Goal: Find specific page/section: Find specific page/section

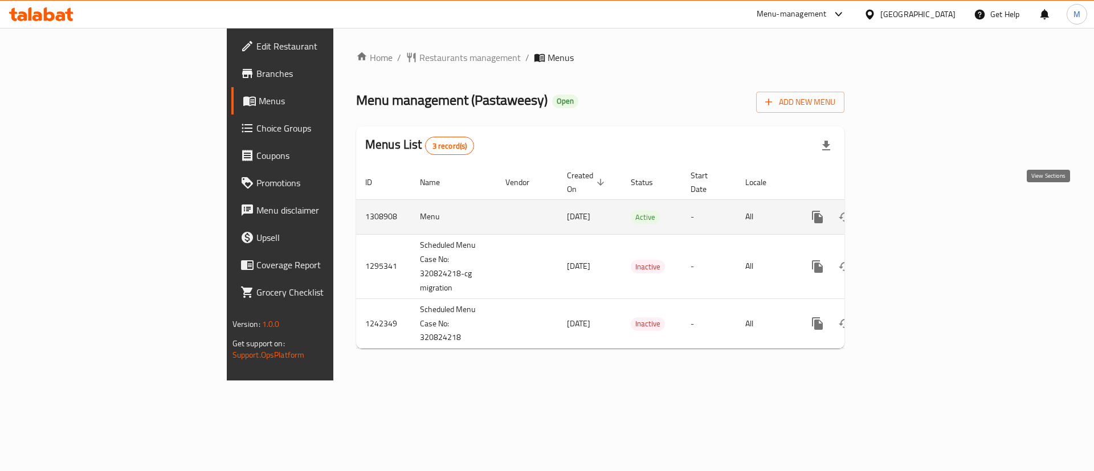
click at [907, 210] on icon "enhanced table" at bounding box center [900, 217] width 14 height 14
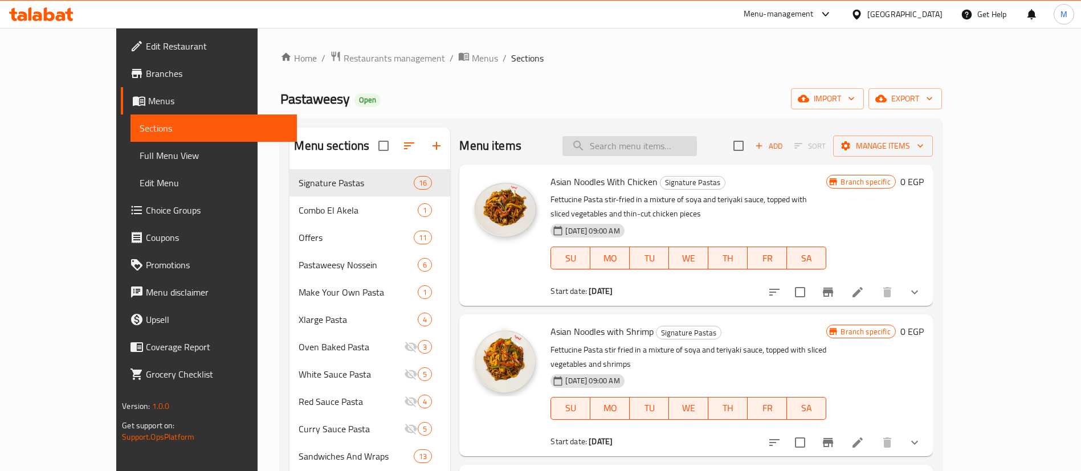
click at [688, 141] on input "search" at bounding box center [629, 146] width 134 height 20
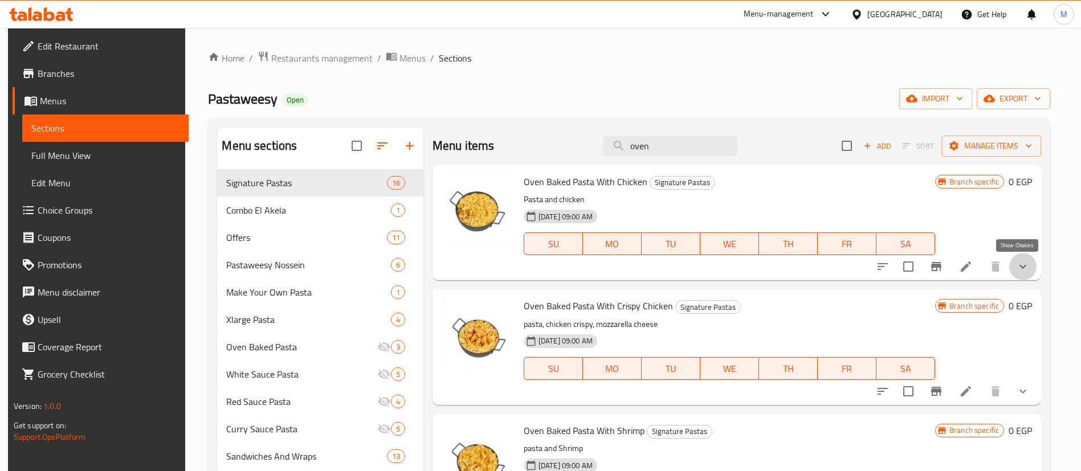
click at [1022, 267] on icon "show more" at bounding box center [1023, 267] width 14 height 14
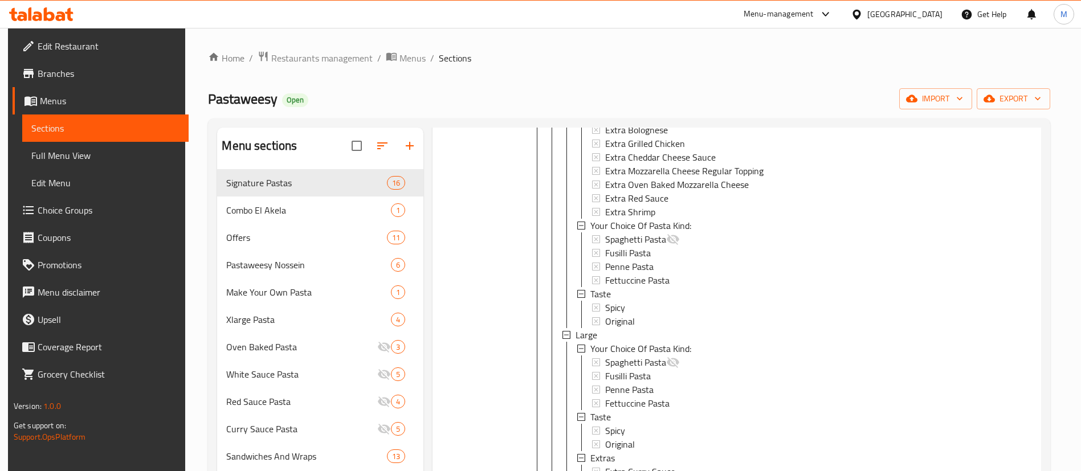
scroll to position [2453, 0]
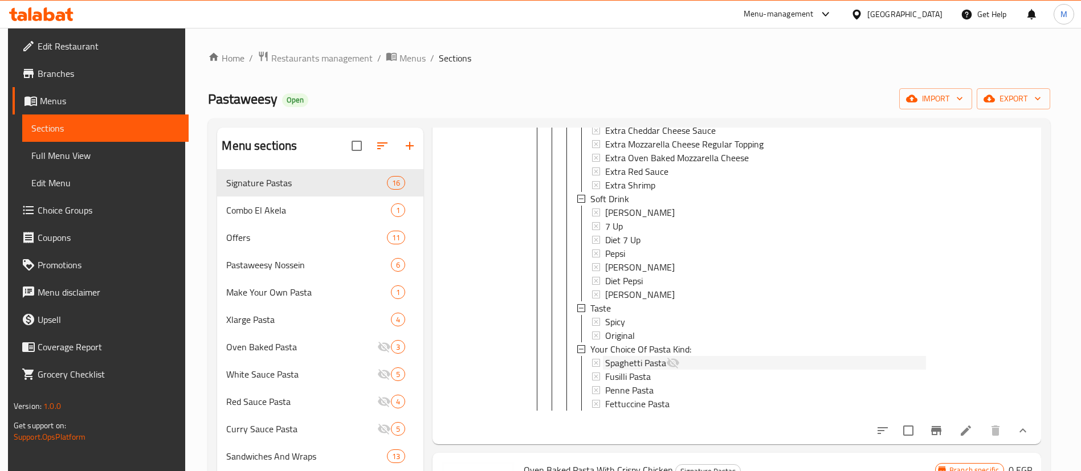
click at [634, 360] on span "Spaghetti Pasta" at bounding box center [635, 365] width 61 height 14
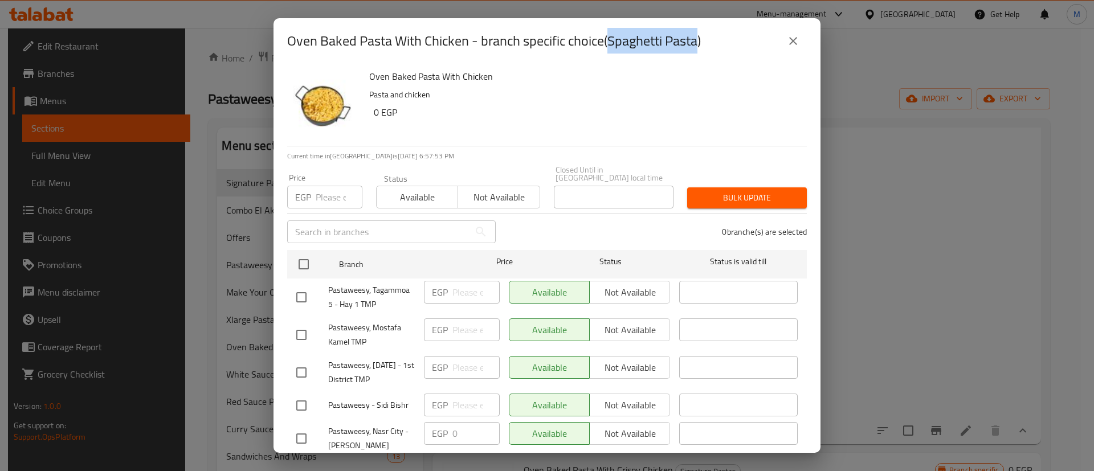
drag, startPoint x: 610, startPoint y: 40, endPoint x: 699, endPoint y: 46, distance: 89.6
click at [699, 46] on h2 "Oven Baked Pasta With Chicken - branch specific choice(Spaghetti Pasta)" at bounding box center [494, 41] width 414 height 18
copy h2 "Spaghetti Pasta"
click at [800, 50] on button "close" at bounding box center [793, 40] width 27 height 27
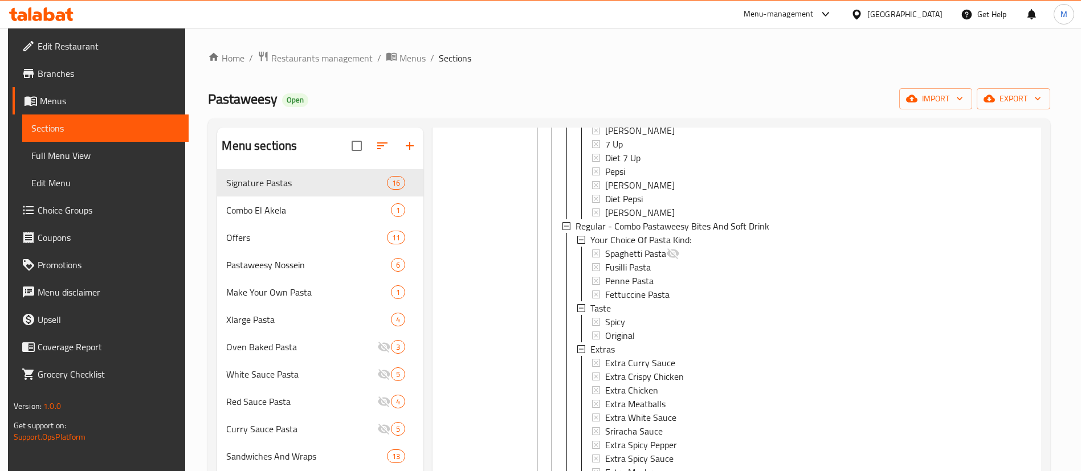
scroll to position [160, 0]
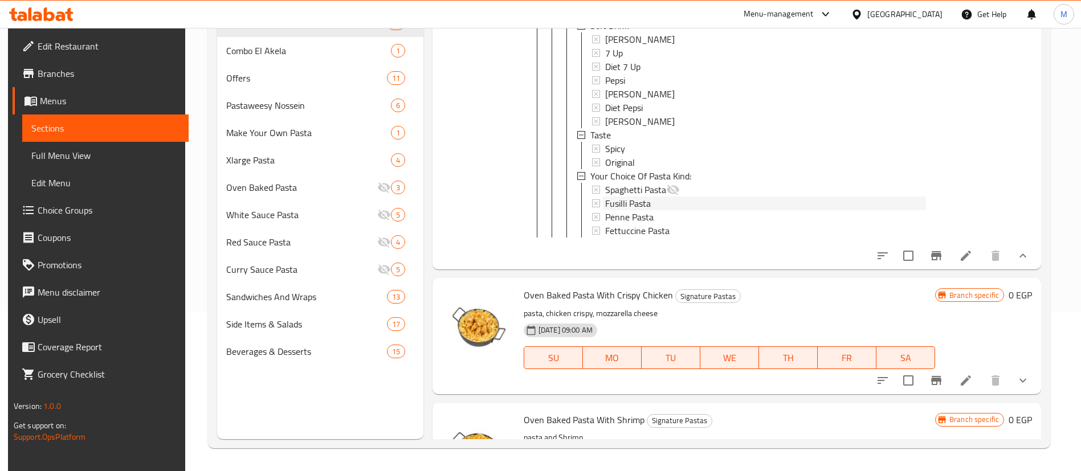
click at [630, 197] on span "Fusilli Pasta" at bounding box center [628, 204] width 46 height 14
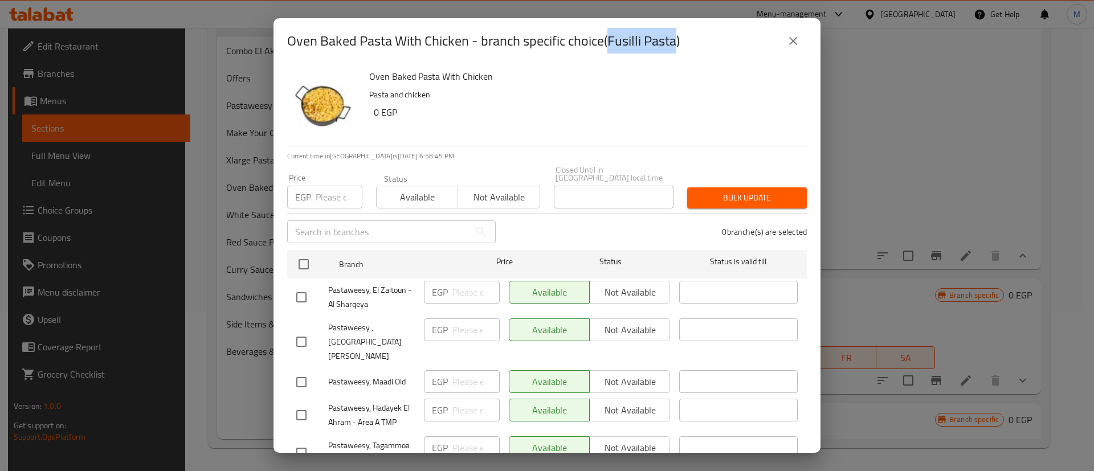
drag, startPoint x: 611, startPoint y: 40, endPoint x: 676, endPoint y: 44, distance: 64.5
click at [676, 44] on h2 "Oven Baked Pasta With Chicken - branch specific choice(Fusilli Pasta)" at bounding box center [483, 41] width 393 height 18
copy h2 "Fusilli Pasta"
click at [802, 44] on button "close" at bounding box center [793, 40] width 27 height 27
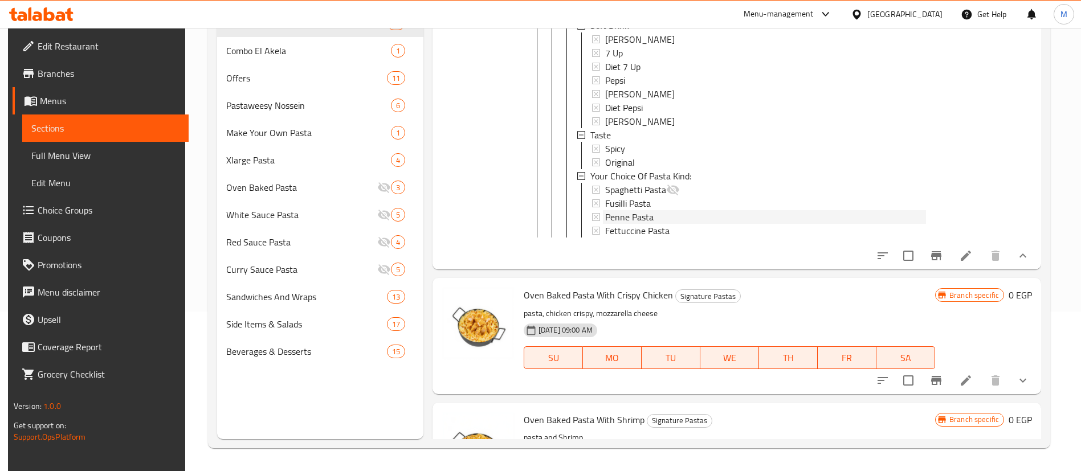
scroll to position [2482, 0]
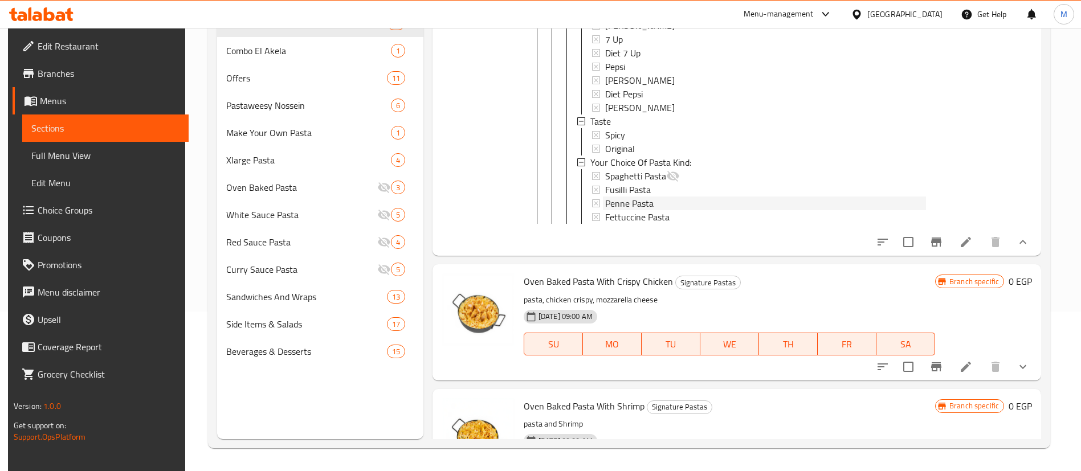
click at [633, 221] on div "Spaghetti Pasta Fusilli Pasta Penne Pasta Fettuccine Pasta" at bounding box center [759, 196] width 334 height 55
click at [636, 205] on span "Penne Pasta" at bounding box center [629, 204] width 48 height 14
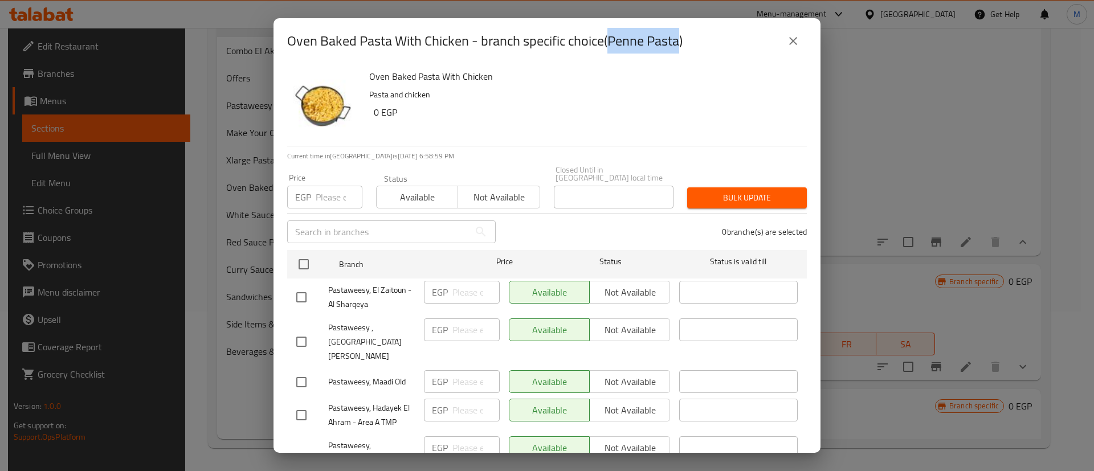
drag, startPoint x: 611, startPoint y: 43, endPoint x: 679, endPoint y: 47, distance: 68.5
click at [679, 47] on h2 "Oven Baked Pasta With Chicken - branch specific choice(Penne Pasta)" at bounding box center [484, 41] width 395 height 18
copy h2 "Penne Pasta"
click at [794, 43] on icon "close" at bounding box center [793, 41] width 14 height 14
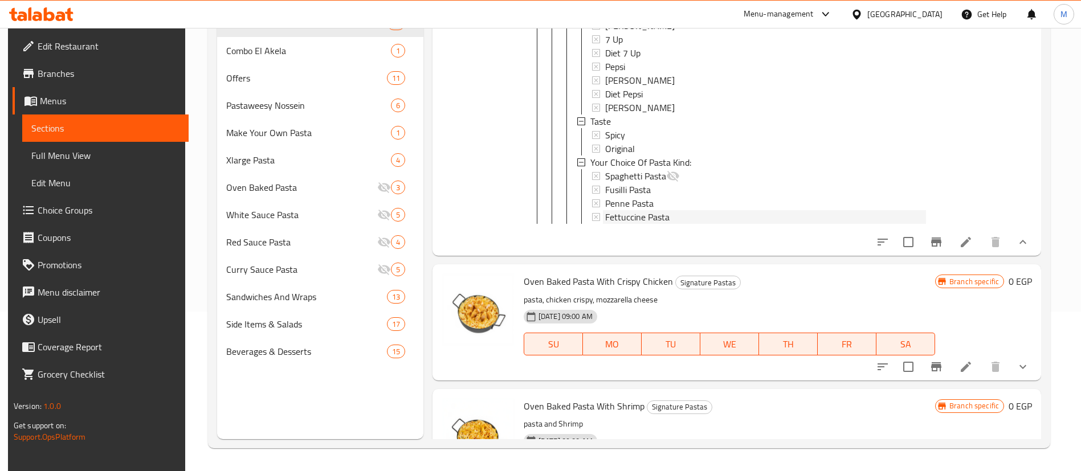
scroll to position [2495, 0]
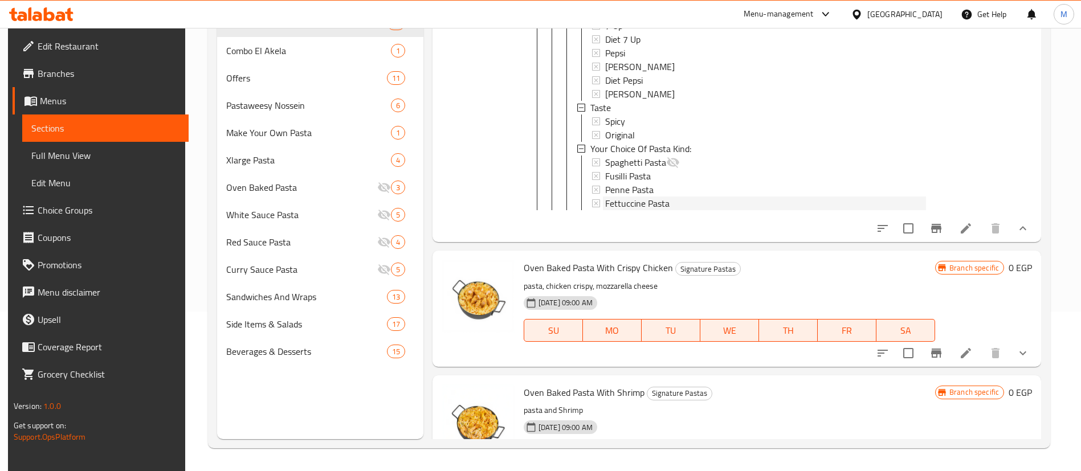
click at [633, 209] on span "Fettuccine Pasta" at bounding box center [637, 204] width 64 height 14
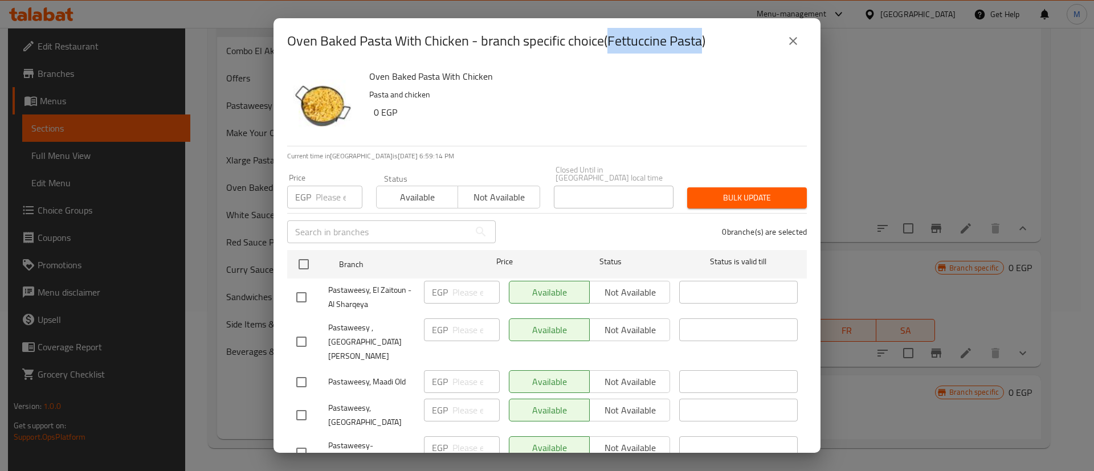
drag, startPoint x: 609, startPoint y: 36, endPoint x: 704, endPoint y: 46, distance: 95.7
click at [704, 46] on h2 "Oven Baked Pasta With Chicken - branch specific choice(Fettuccine Pasta)" at bounding box center [496, 41] width 418 height 18
copy h2 "Fettuccine Pasta"
click at [796, 39] on icon "close" at bounding box center [793, 41] width 14 height 14
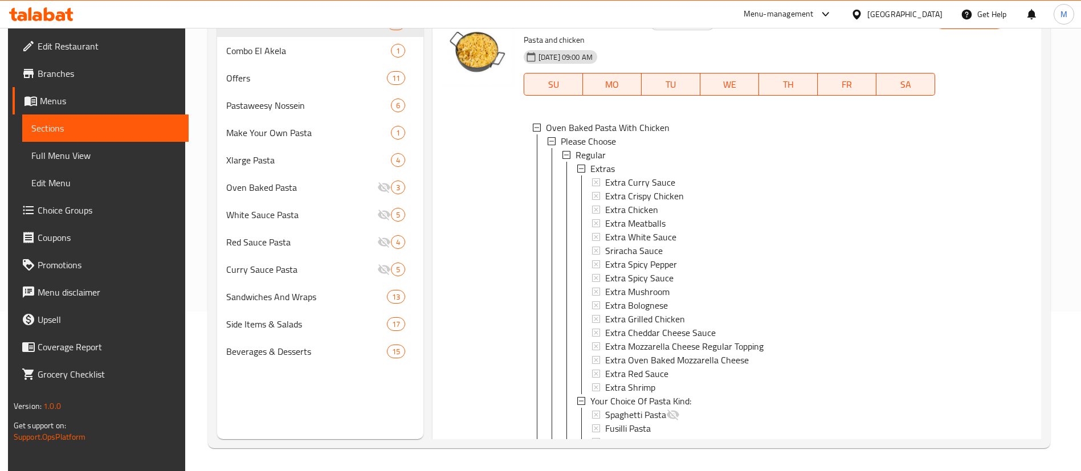
scroll to position [0, 0]
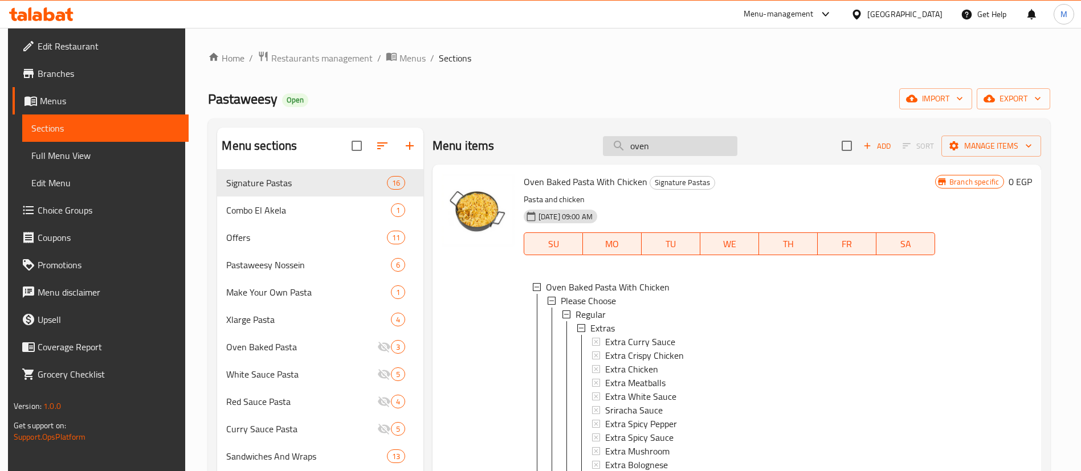
click at [686, 143] on input "oven" at bounding box center [670, 146] width 134 height 20
click at [686, 143] on input "f" at bounding box center [670, 146] width 134 height 20
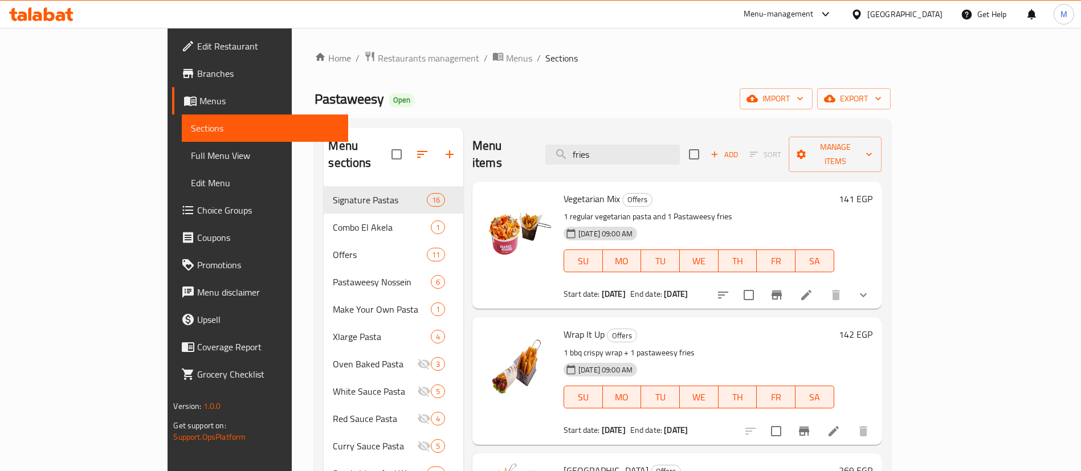
type input "fries"
